Goal: Information Seeking & Learning: Find specific fact

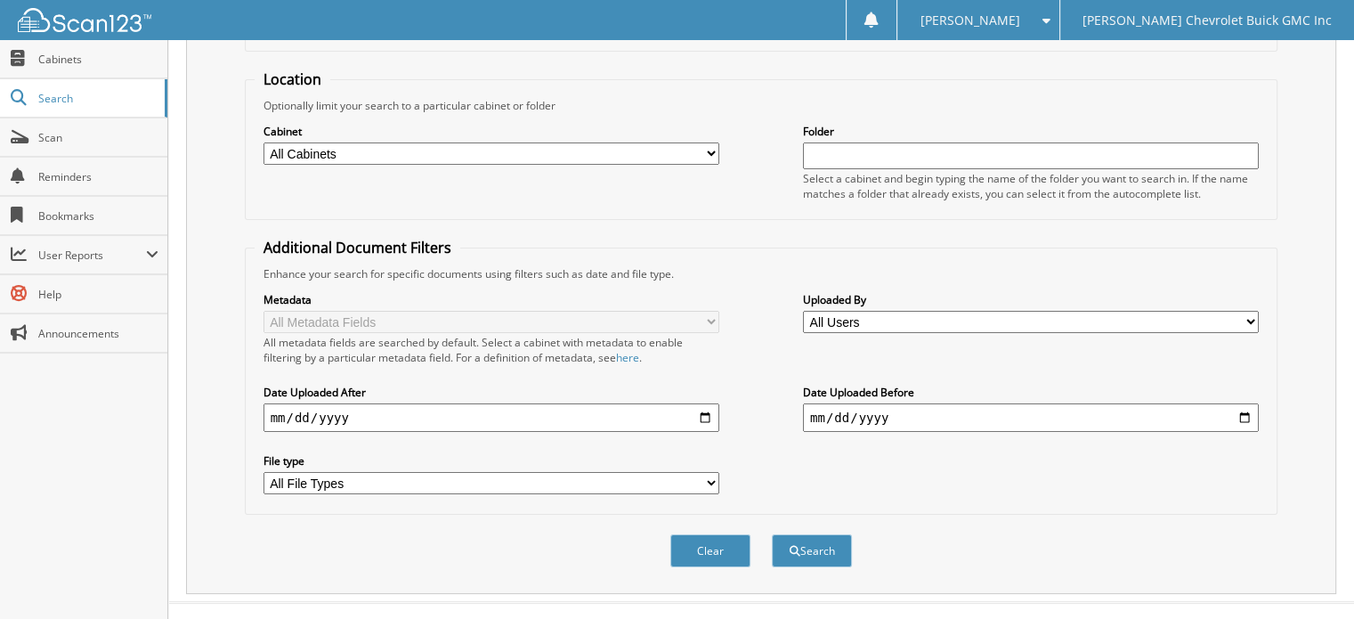
scroll to position [173, 0]
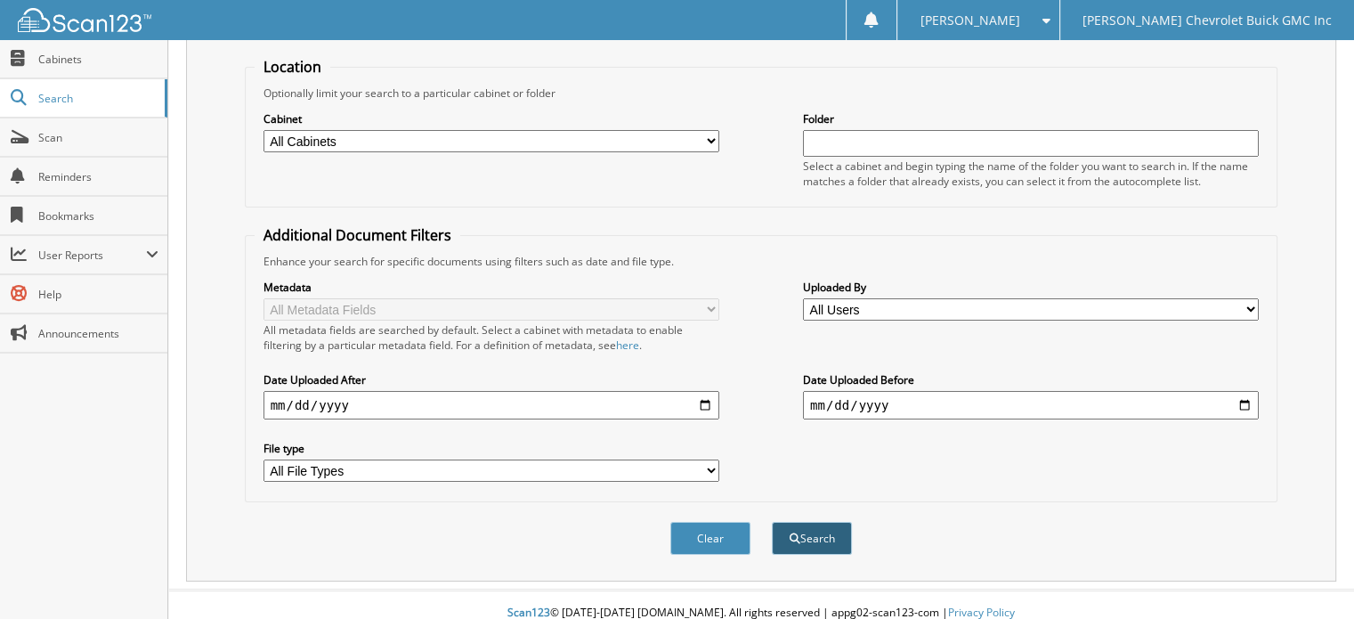
type input "188801"
click at [816, 522] on button "Search" at bounding box center [812, 538] width 80 height 33
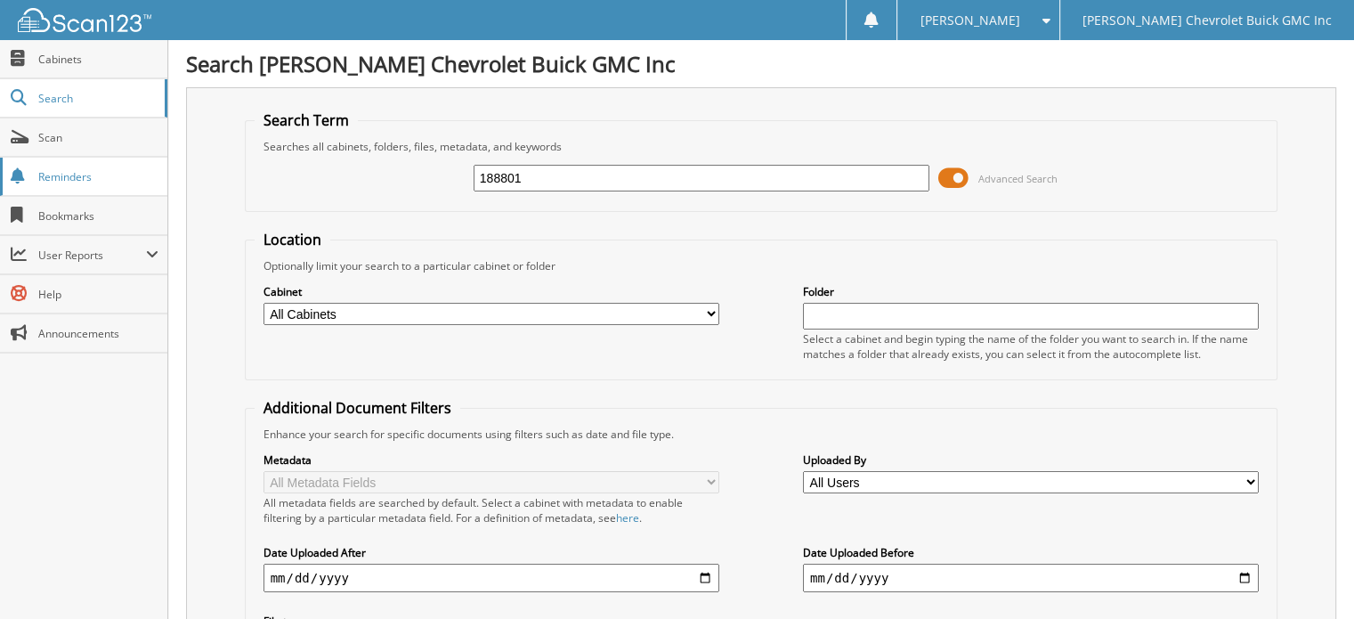
drag, startPoint x: 575, startPoint y: 175, endPoint x: 65, endPoint y: 160, distance: 510.4
click at [63, 167] on body "Donna S. Settings Logout Larry Hudson Chevrolet Buick GMC Inc Close Cabinets Se…" at bounding box center [677, 532] width 1354 height 1064
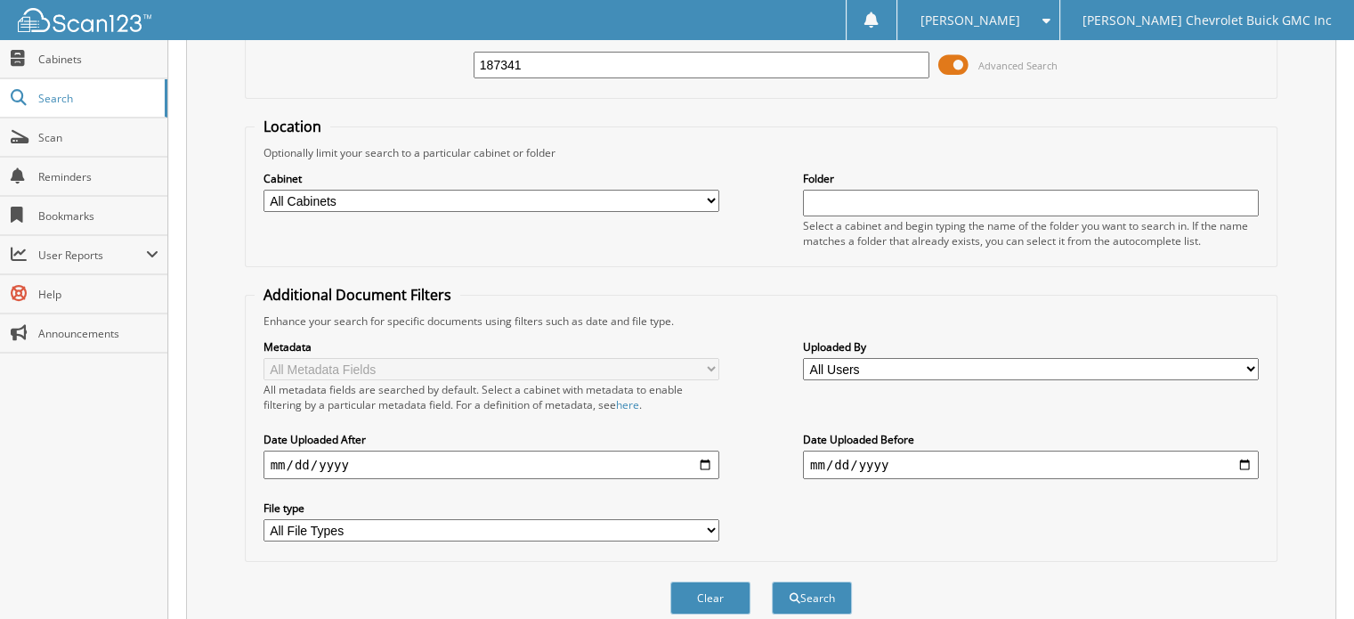
scroll to position [356, 0]
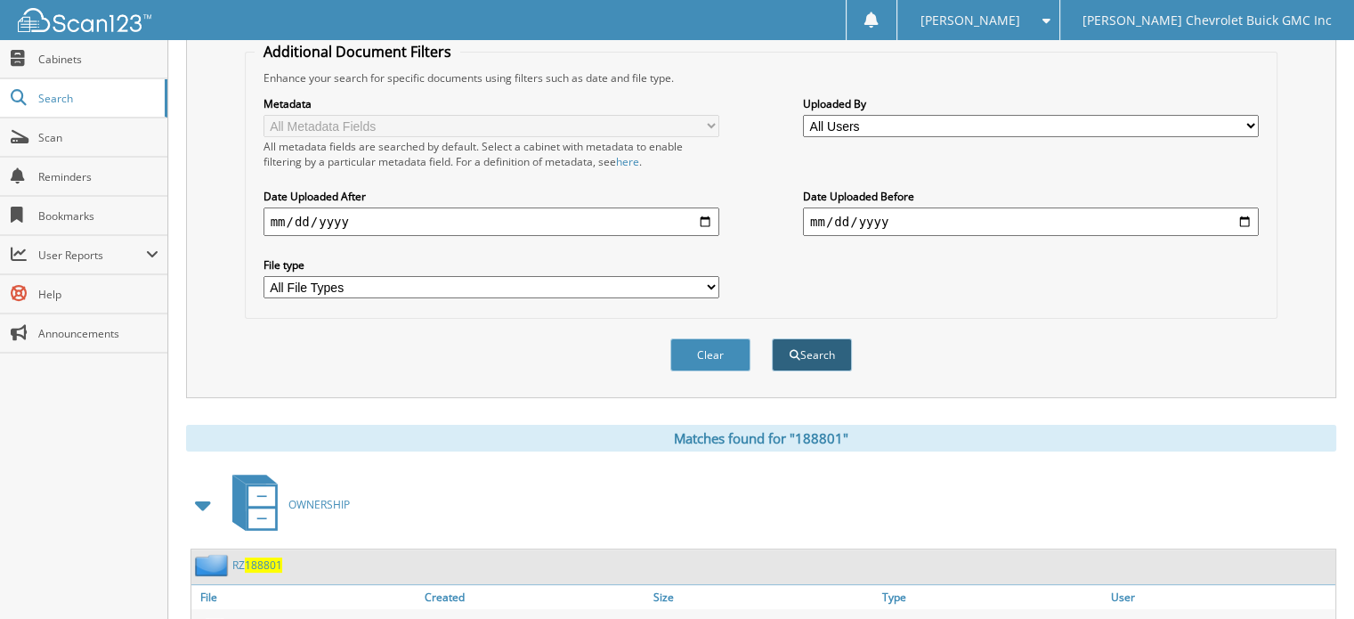
type input "187341"
click at [816, 338] on button "Search" at bounding box center [812, 354] width 80 height 33
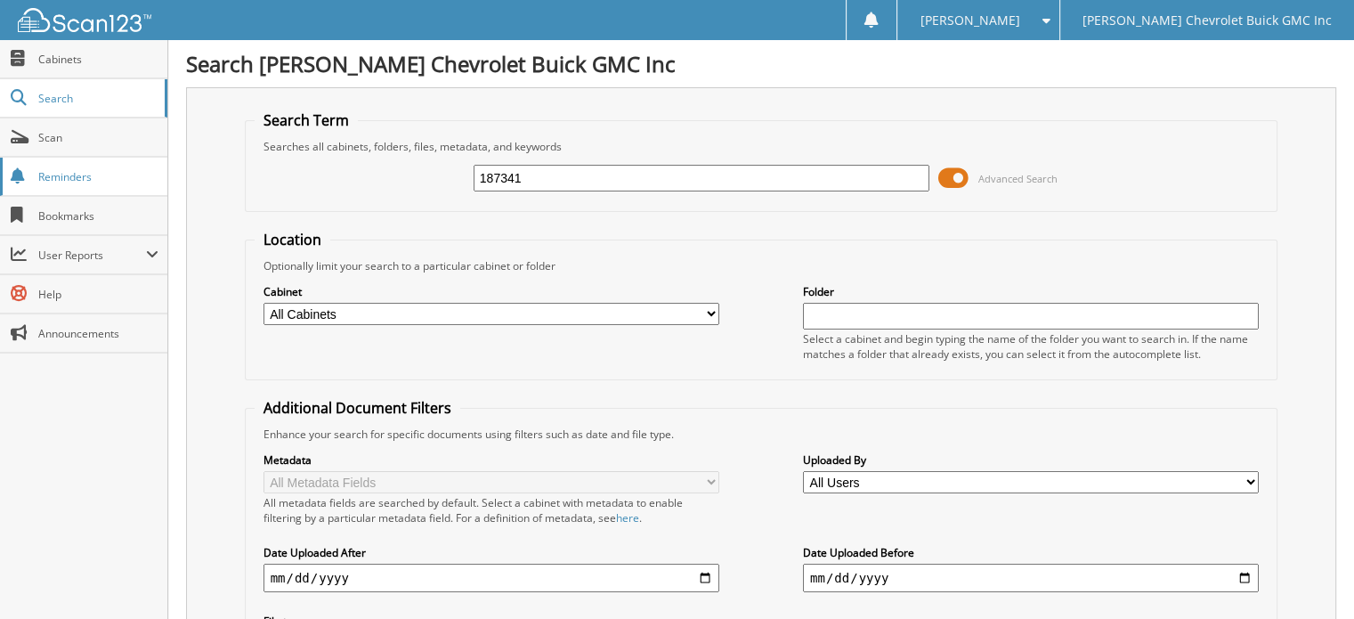
drag, startPoint x: 564, startPoint y: 174, endPoint x: 82, endPoint y: 163, distance: 481.9
click at [82, 163] on body "Donna S. Settings Logout Larry Hudson Chevrolet Buick GMC Inc Close Cabinets Se…" at bounding box center [677, 532] width 1354 height 1064
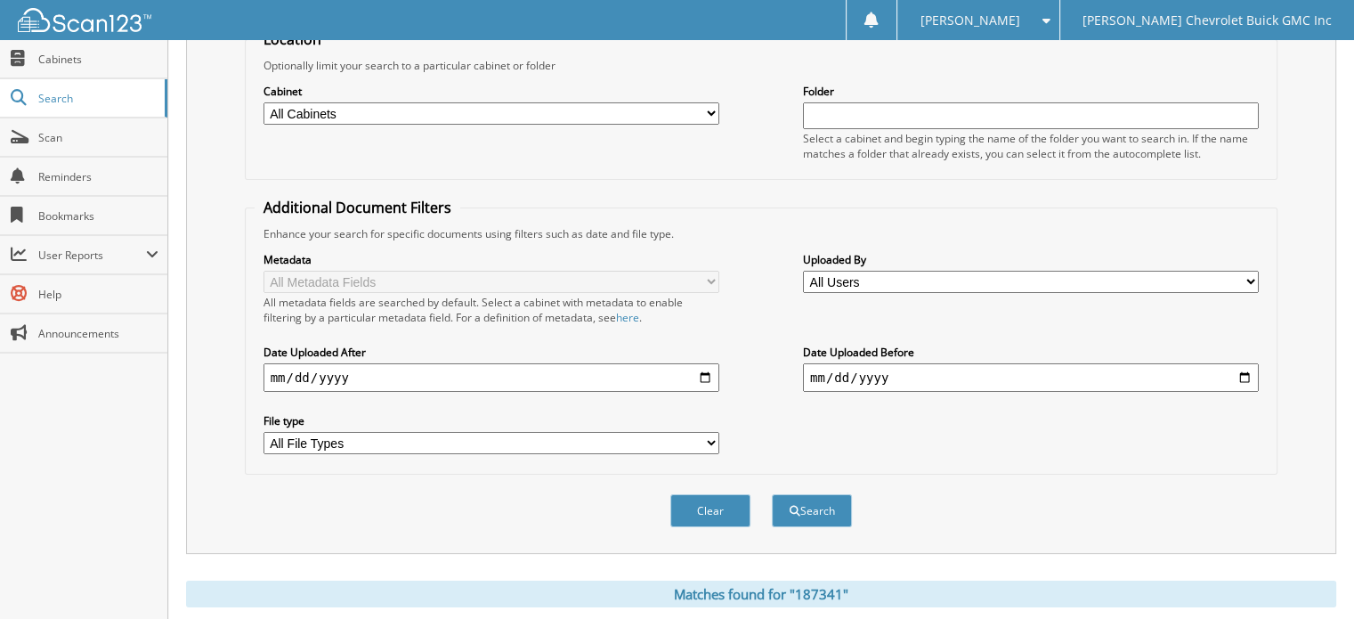
scroll to position [267, 0]
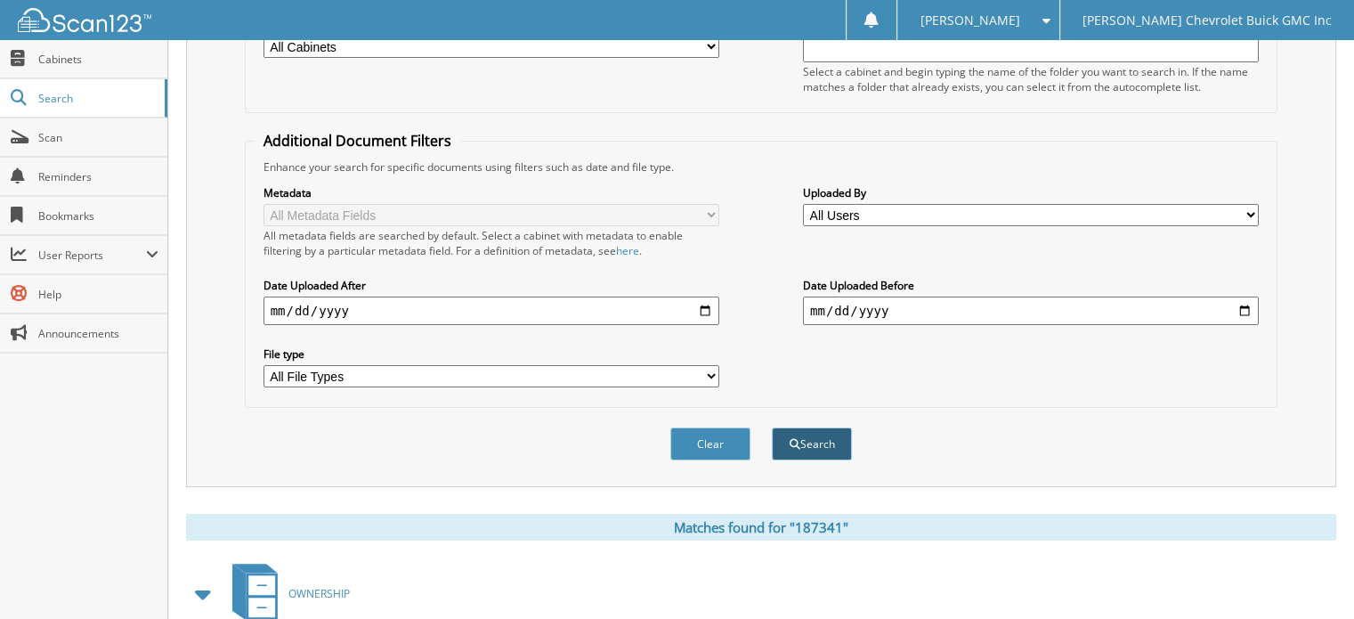
type input "203210"
click at [822, 431] on button "Search" at bounding box center [812, 443] width 80 height 33
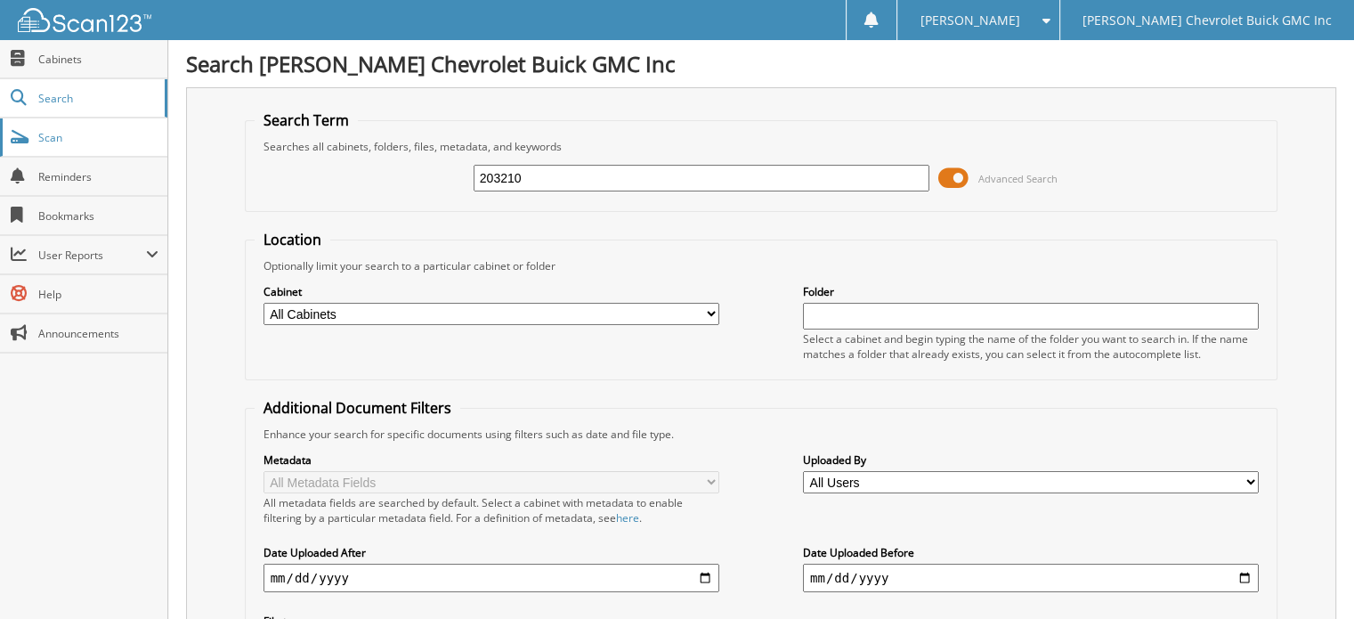
drag, startPoint x: 577, startPoint y: 167, endPoint x: 0, endPoint y: 152, distance: 577.2
click at [0, 152] on body "Donna S. Settings Logout Larry Hudson Chevrolet Buick GMC Inc Close Cabinets Se…" at bounding box center [677, 554] width 1354 height 1109
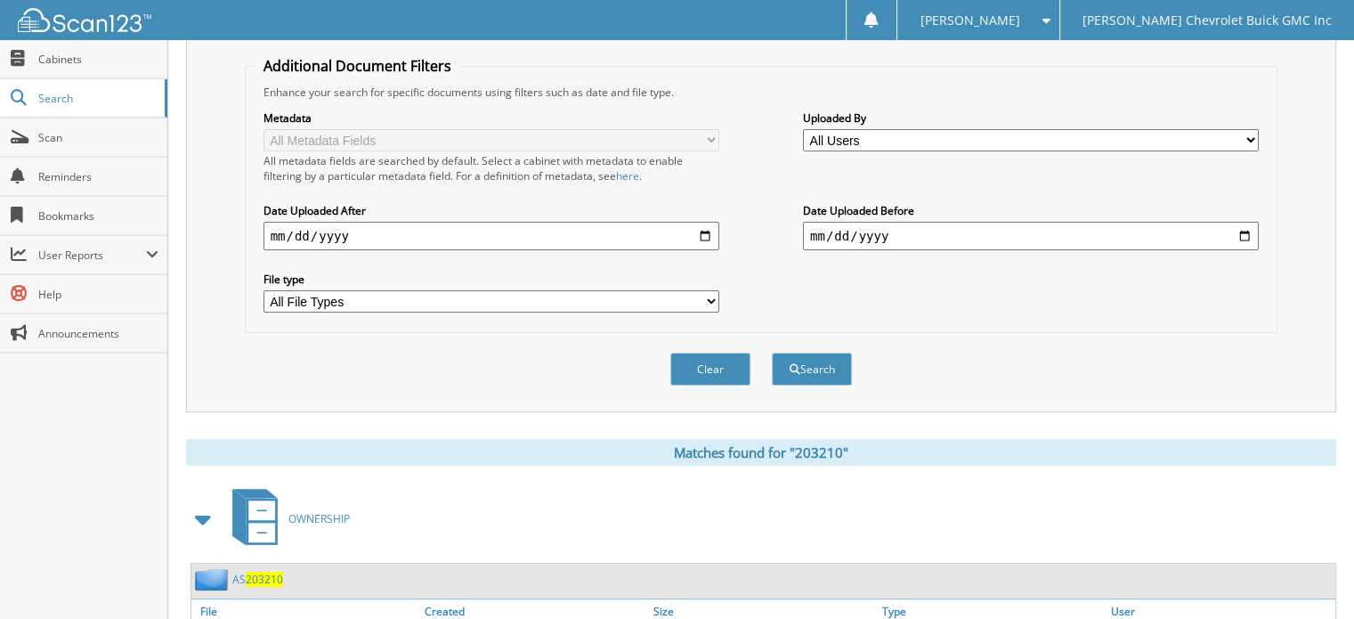
scroll to position [356, 0]
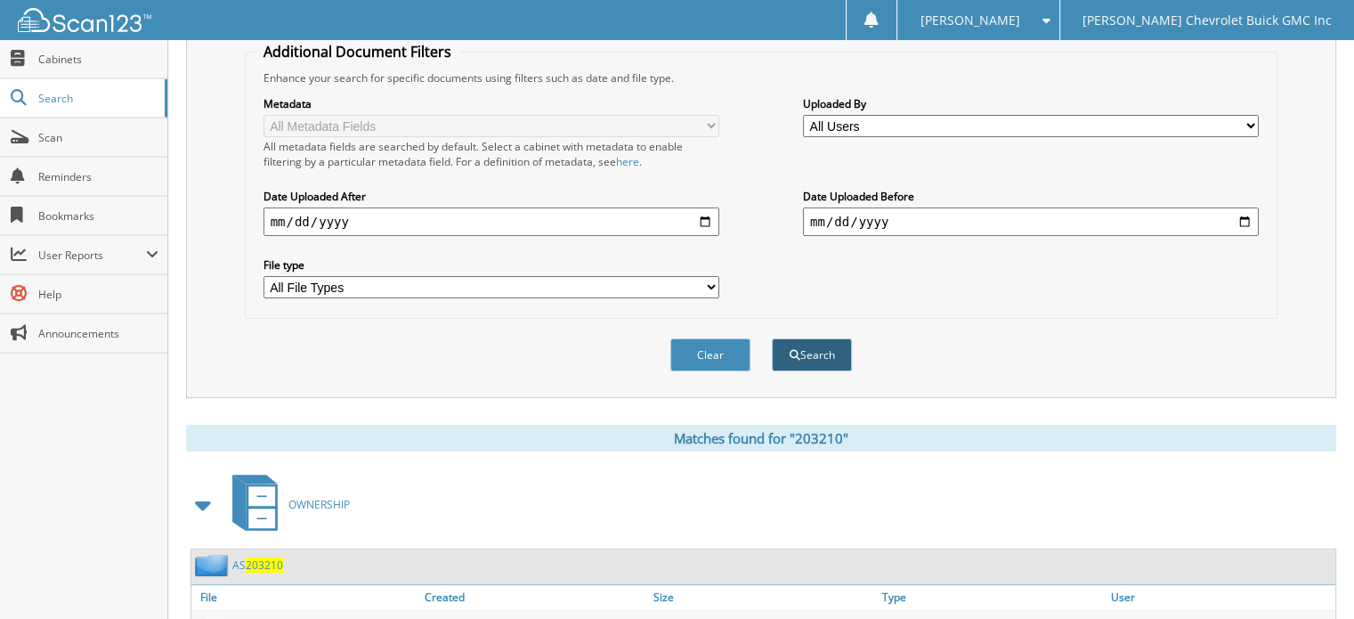
type input "SF203210"
click at [803, 338] on button "Search" at bounding box center [812, 354] width 80 height 33
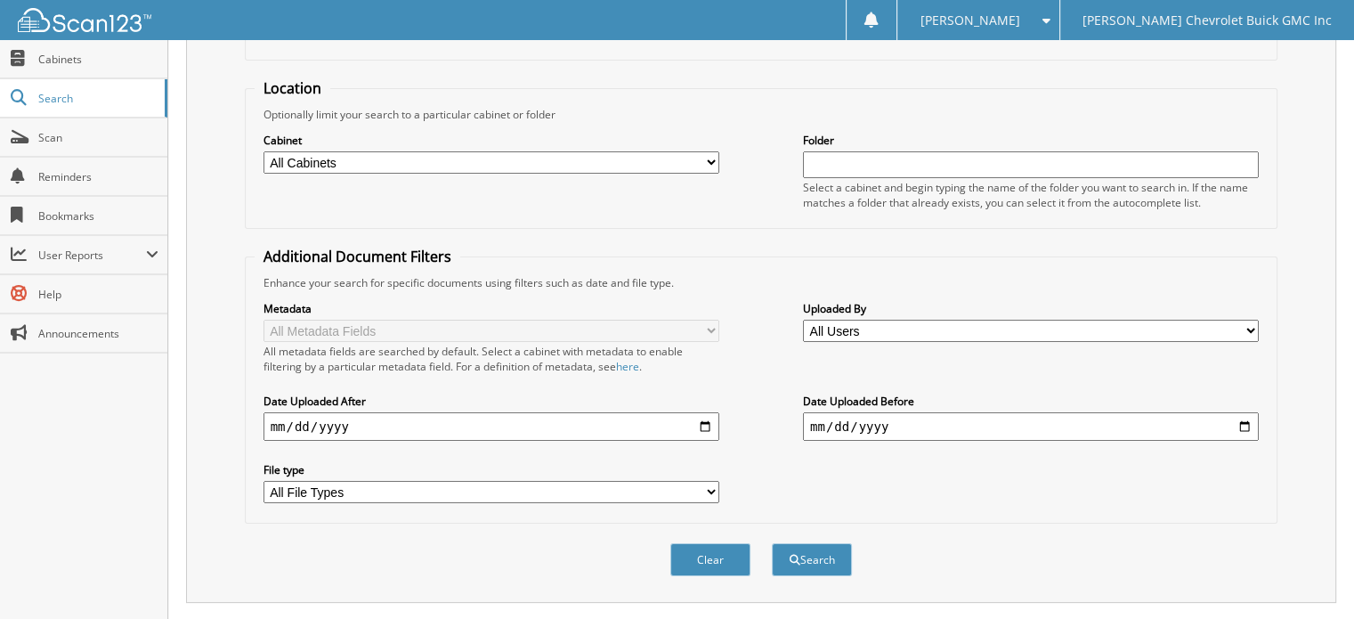
scroll to position [235, 0]
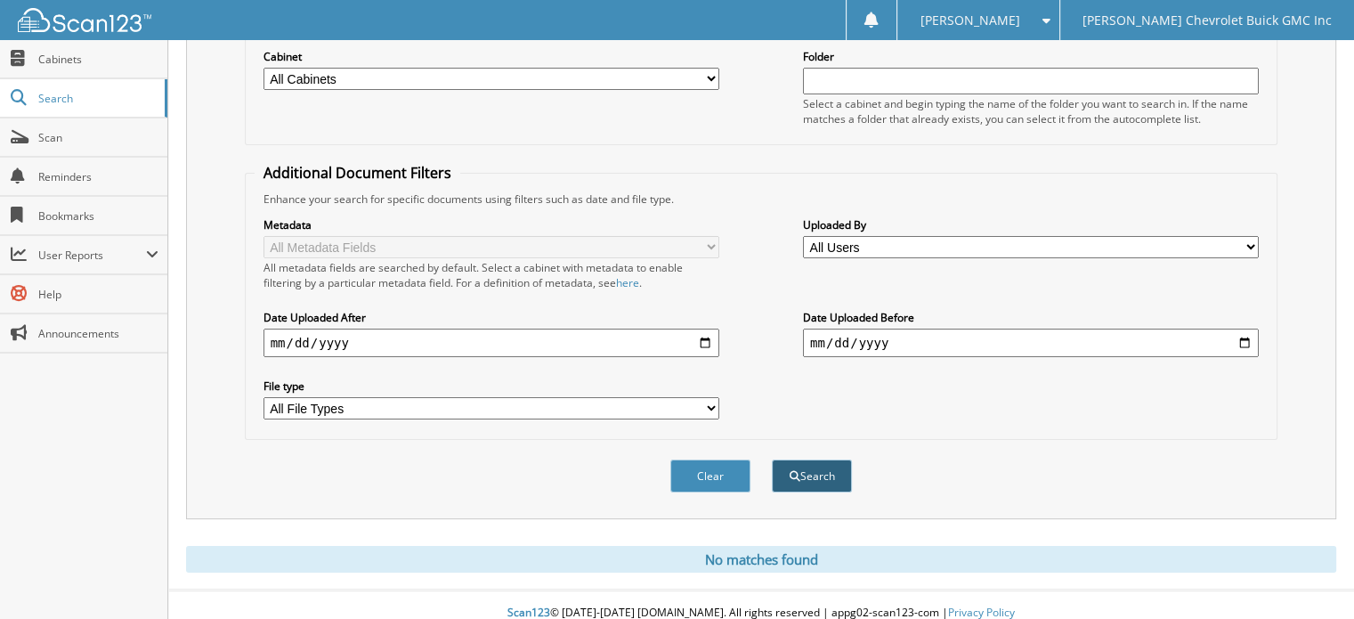
click at [837, 466] on button "Search" at bounding box center [812, 475] width 80 height 33
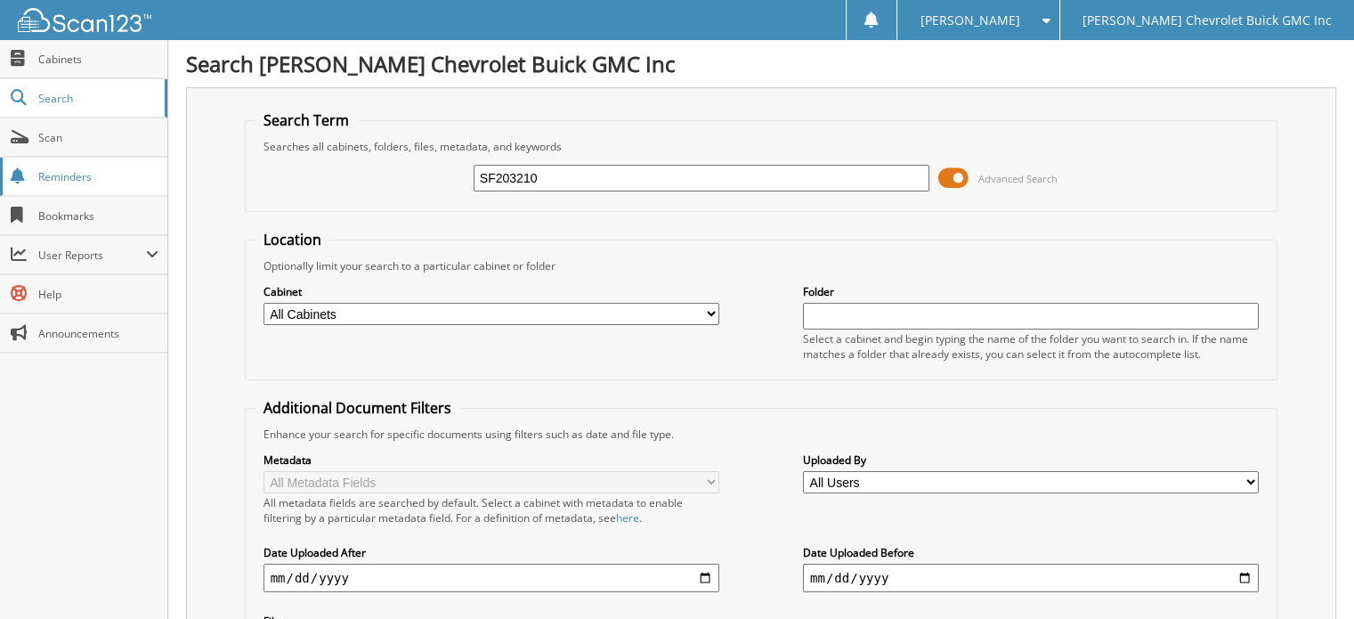
drag, startPoint x: 590, startPoint y: 177, endPoint x: 0, endPoint y: 171, distance: 590.4
click at [0, 171] on body "[PERSON_NAME] Settings Logout [PERSON_NAME] Chevrolet Buick GMC Inc Close Cabin…" at bounding box center [677, 435] width 1354 height 870
drag, startPoint x: 590, startPoint y: 176, endPoint x: 0, endPoint y: 102, distance: 595.0
click at [0, 102] on body "[PERSON_NAME] Settings Logout [PERSON_NAME] Chevrolet Buick GMC Inc Close Cabin…" at bounding box center [677, 435] width 1354 height 870
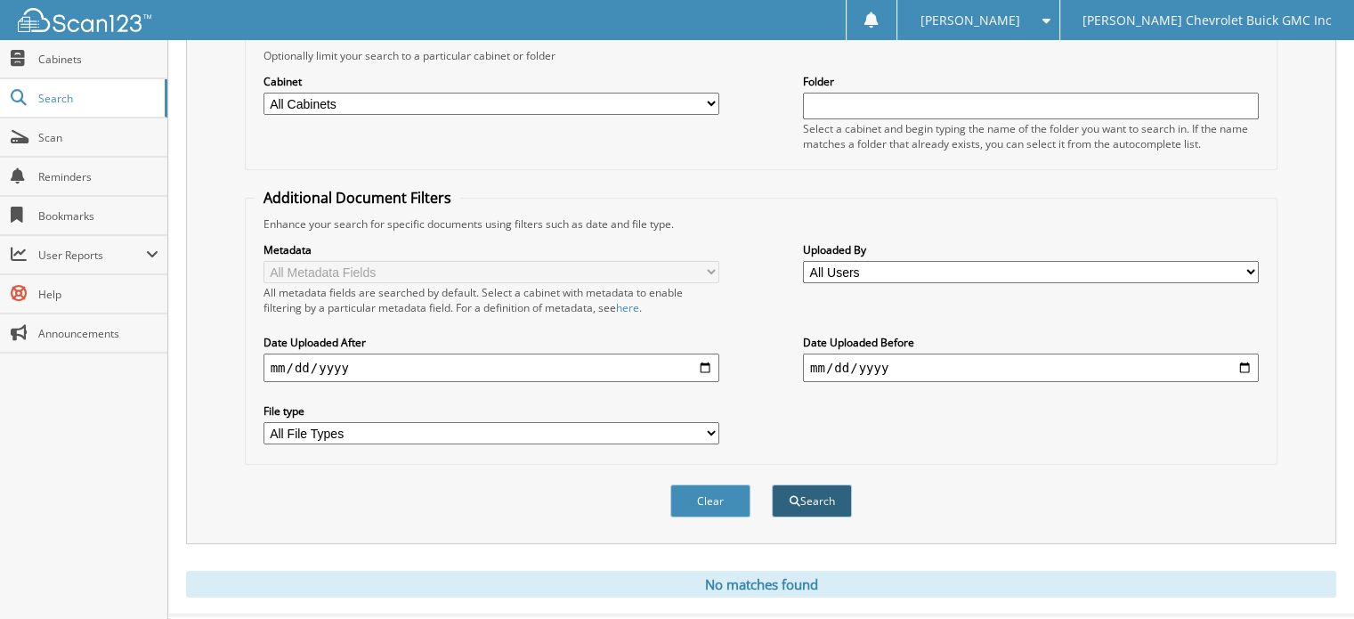
scroll to position [235, 0]
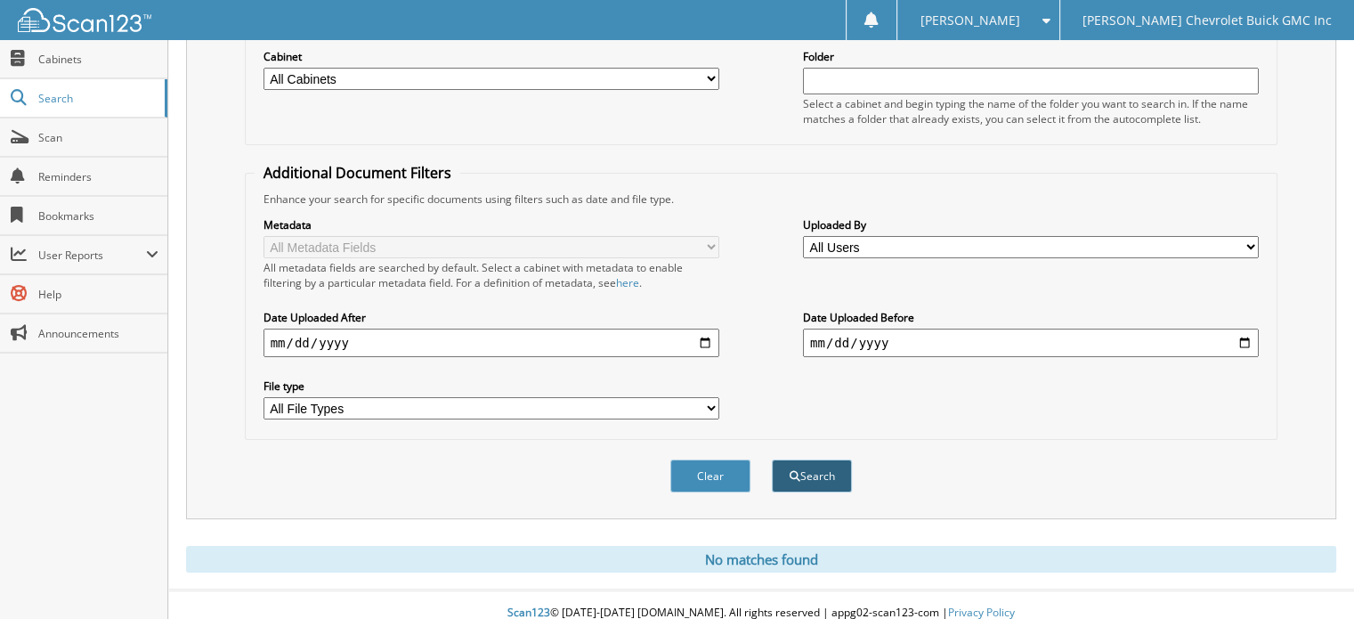
type input "1722424"
click at [831, 463] on button "Search" at bounding box center [812, 475] width 80 height 33
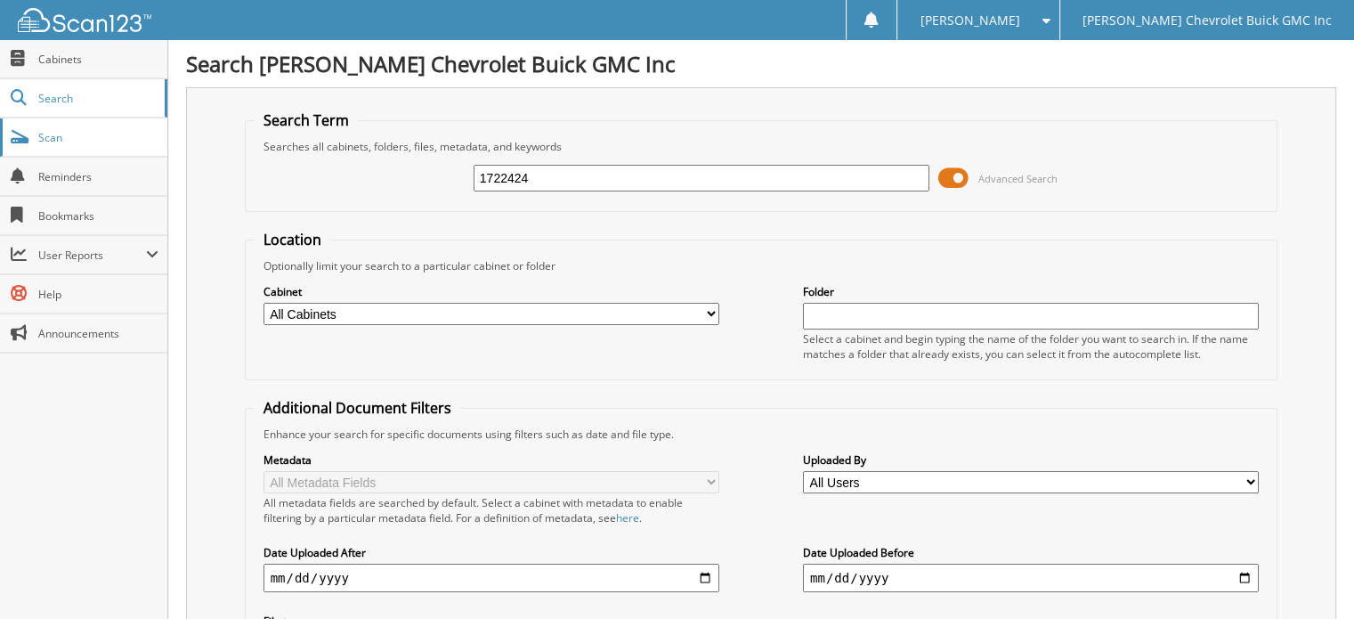
drag, startPoint x: 616, startPoint y: 181, endPoint x: 14, endPoint y: 130, distance: 604.1
click at [14, 130] on body "[PERSON_NAME] Settings Logout [PERSON_NAME] Chevrolet Buick GMC Inc Close Cabin…" at bounding box center [677, 435] width 1354 height 870
type input "1722424"
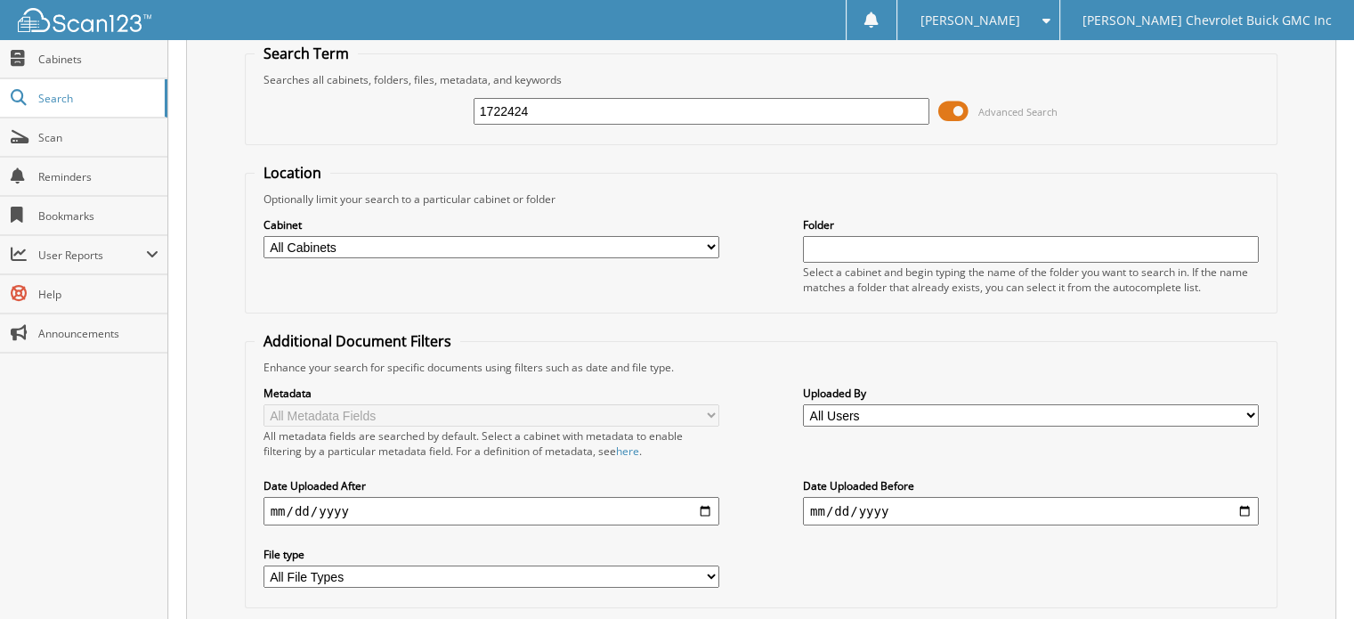
scroll to position [235, 0]
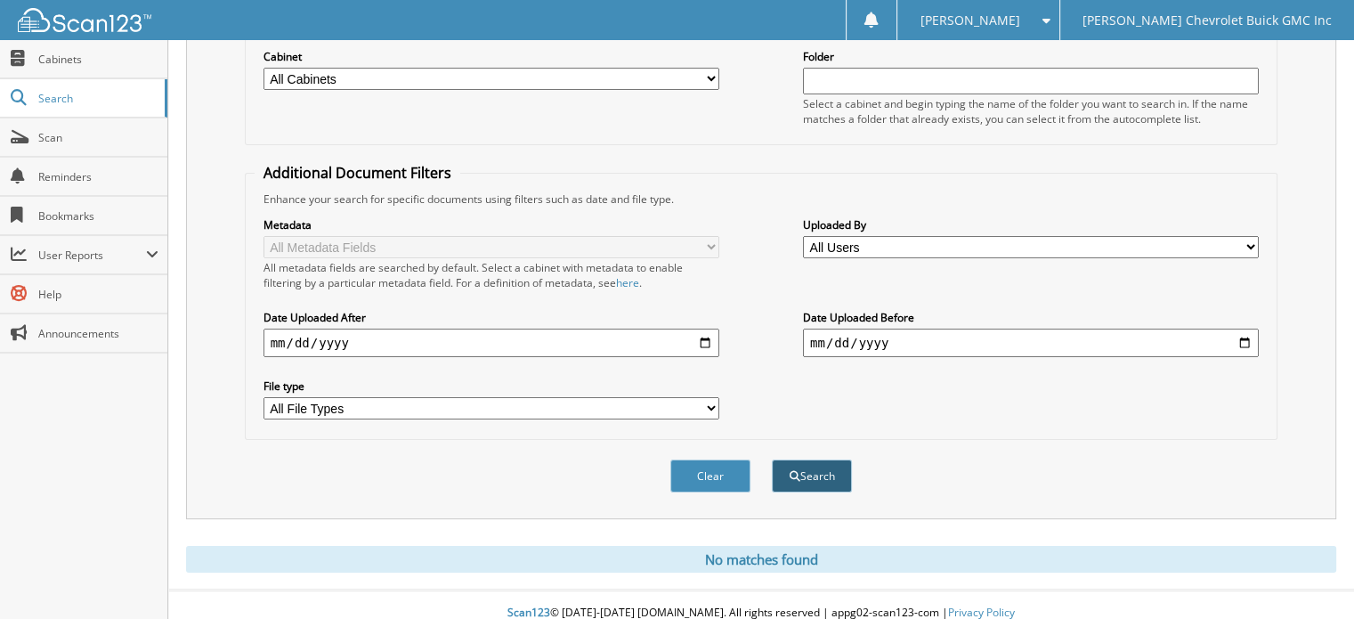
click at [818, 462] on button "Search" at bounding box center [812, 475] width 80 height 33
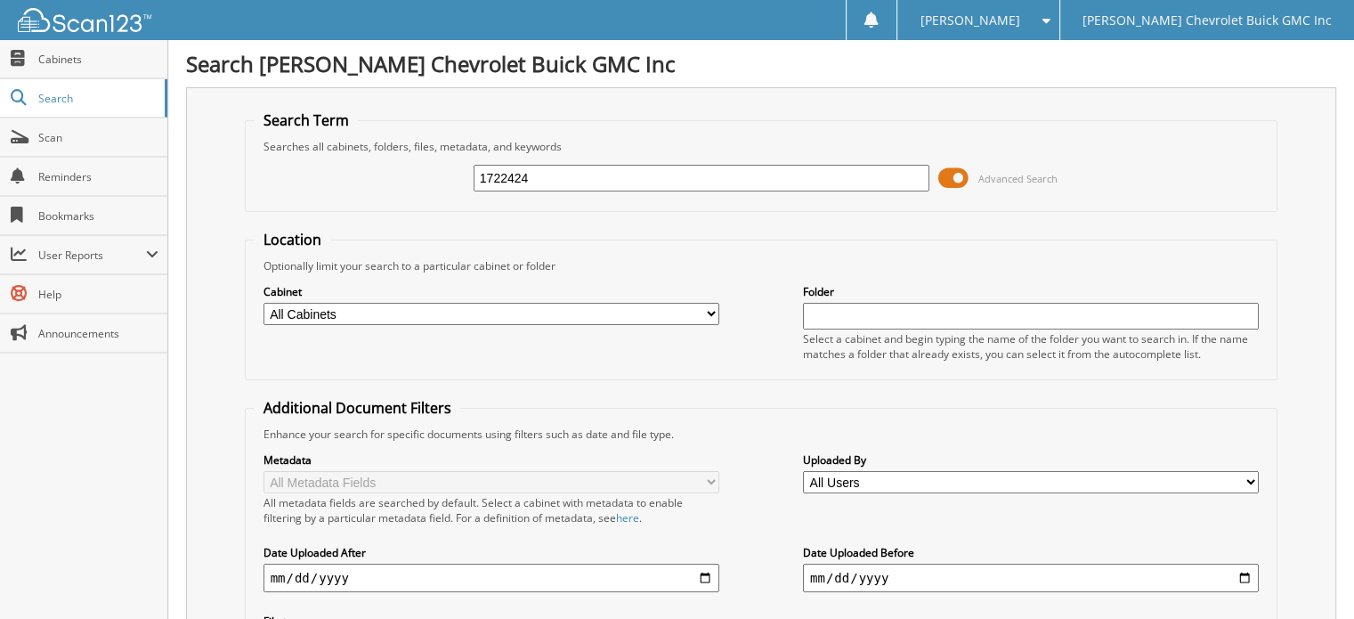
drag, startPoint x: 567, startPoint y: 176, endPoint x: 175, endPoint y: 156, distance: 393.2
click at [175, 156] on div "Search Larry Hudson Chevrolet Buick GMC Inc Search Term Searches all cabinets, …" at bounding box center [761, 435] width 1186 height 870
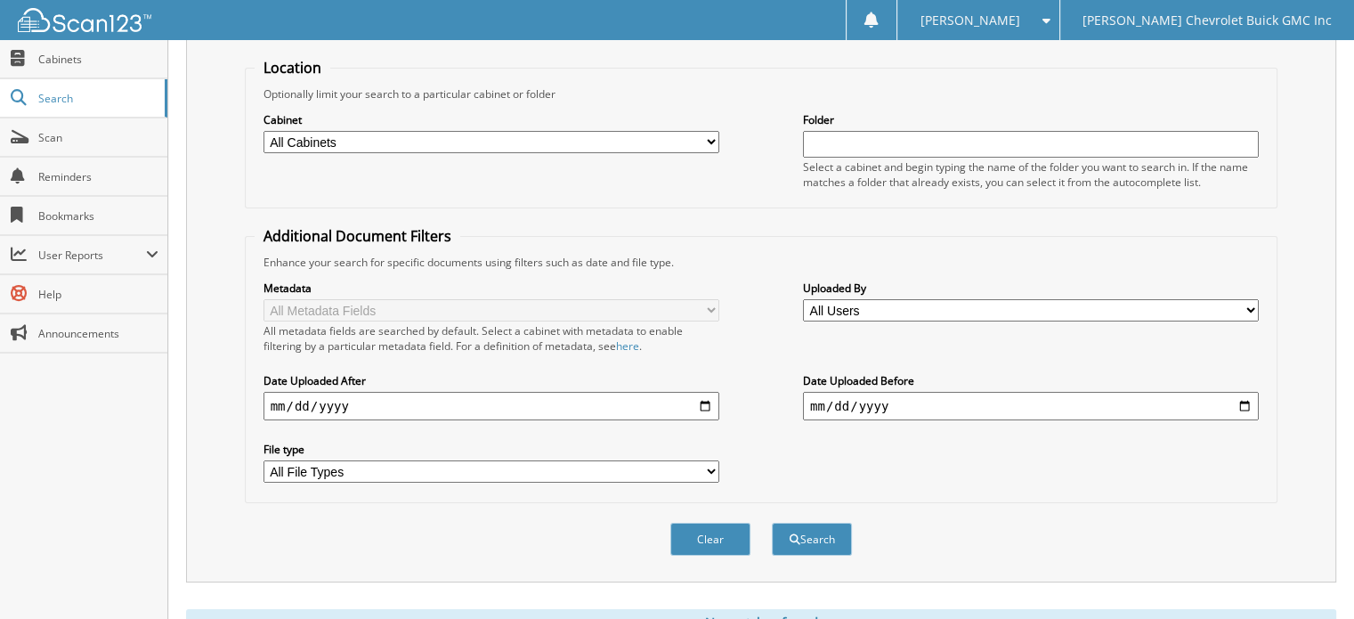
scroll to position [178, 0]
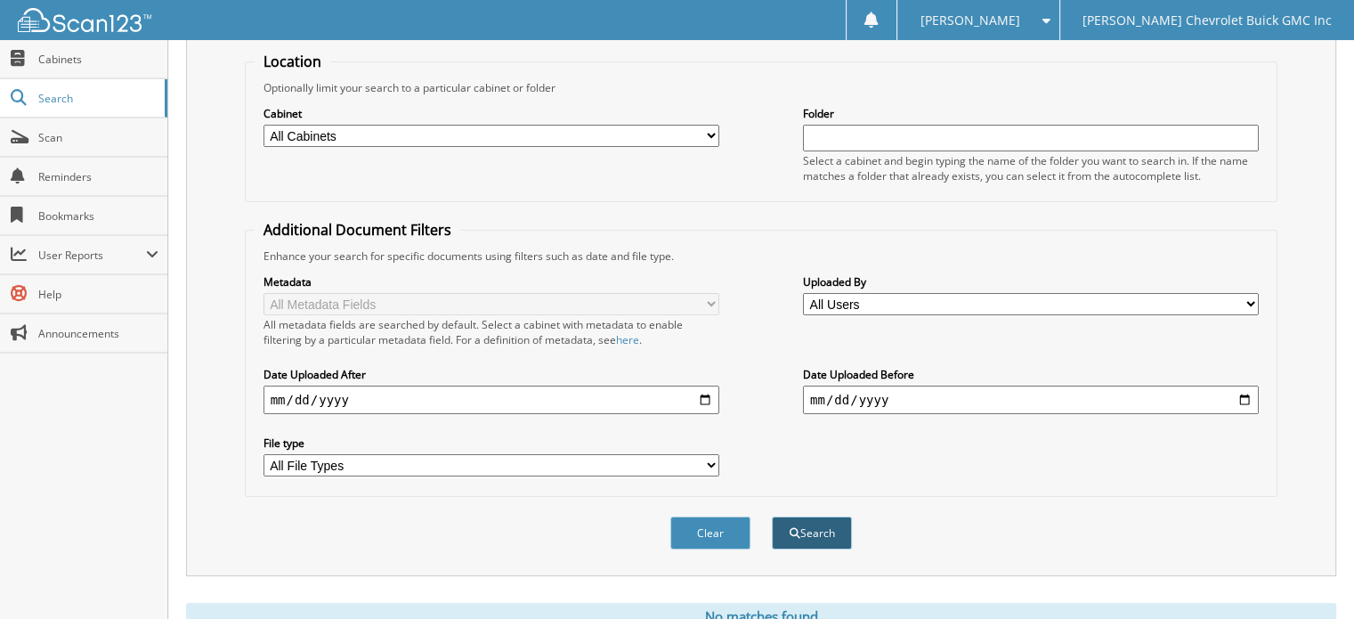
type input "157465"
click at [818, 516] on button "Search" at bounding box center [812, 532] width 80 height 33
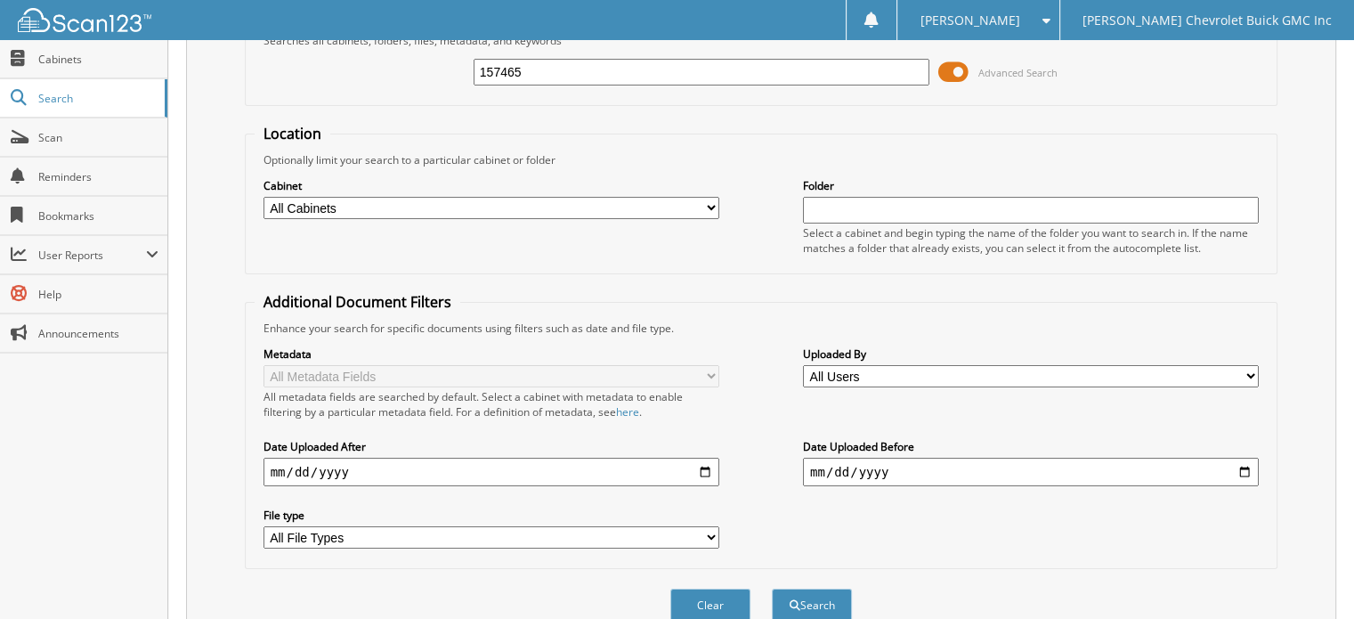
scroll to position [235, 0]
